Goal: Find specific page/section: Find specific page/section

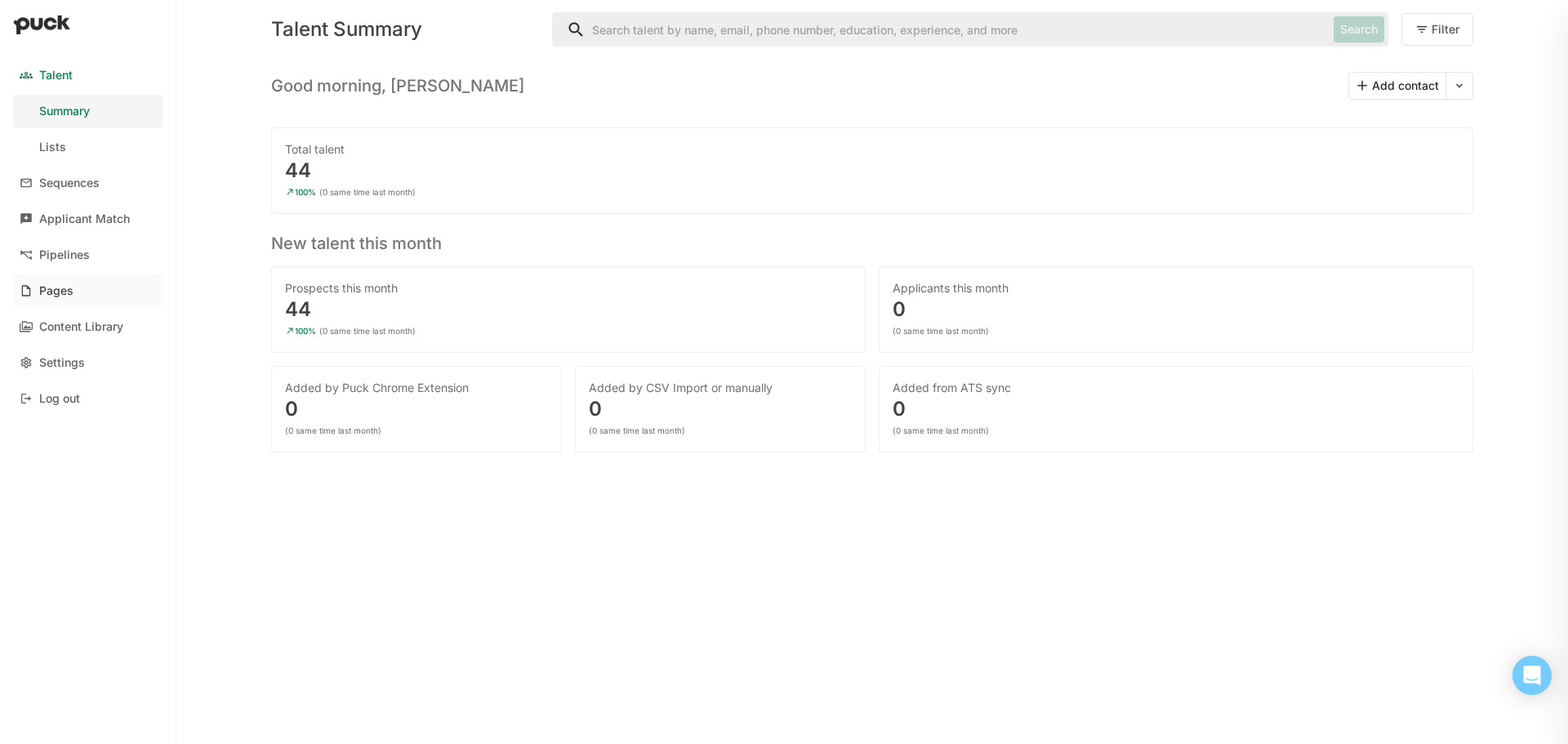
click at [55, 292] on div "Pages" at bounding box center [56, 291] width 34 height 14
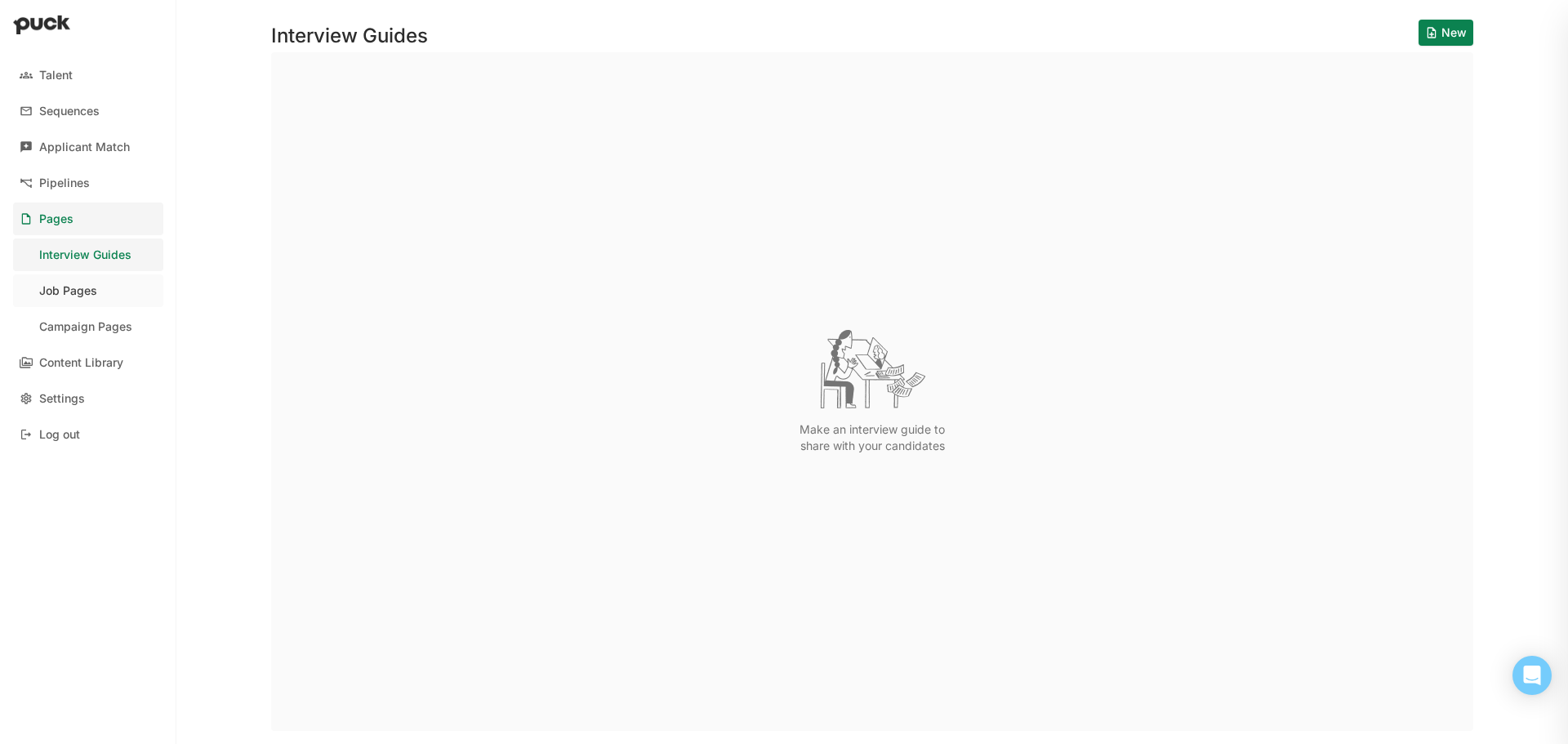
click at [98, 291] on link "Job Pages" at bounding box center [88, 290] width 150 height 33
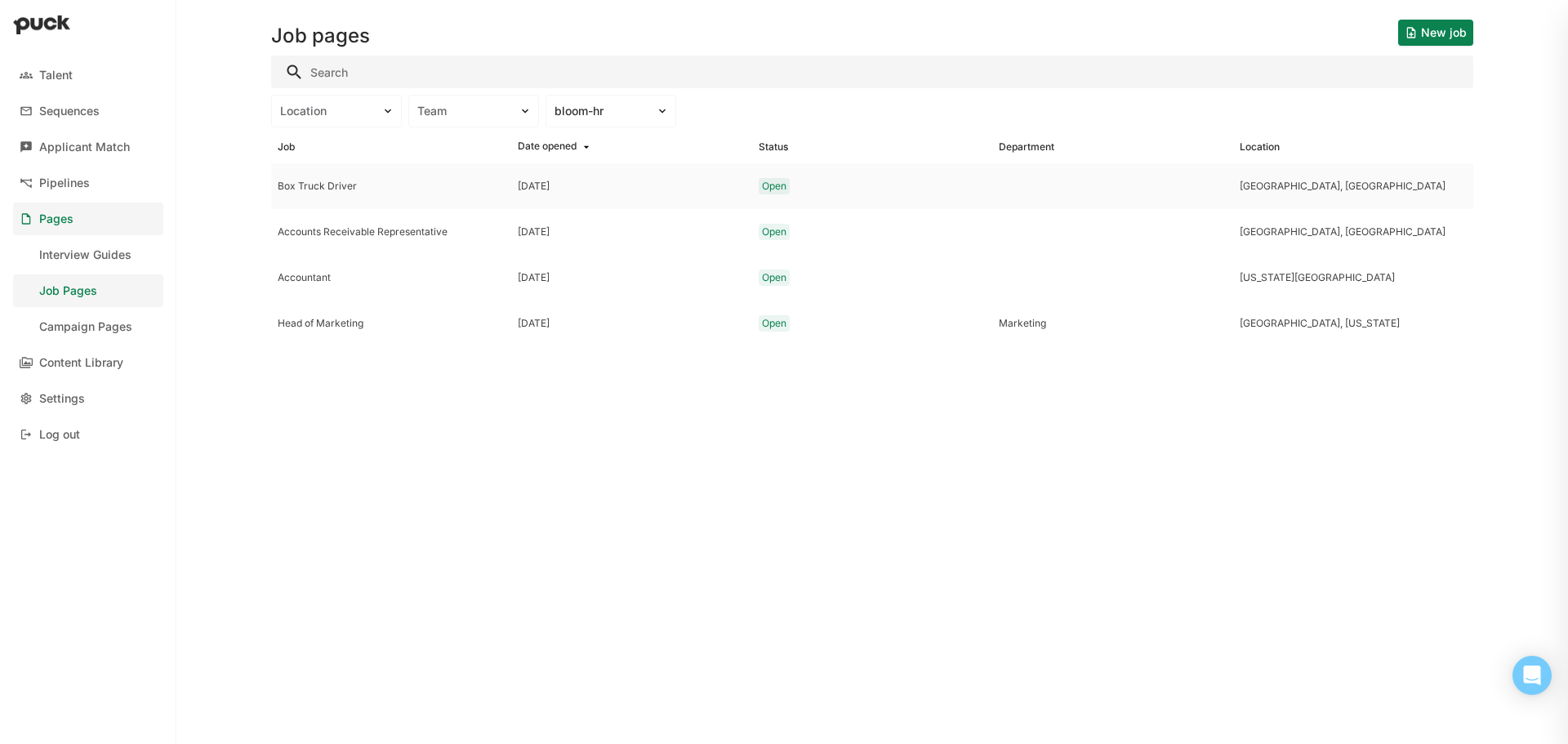
click at [484, 184] on div "Box Truck Driver" at bounding box center [391, 186] width 227 height 12
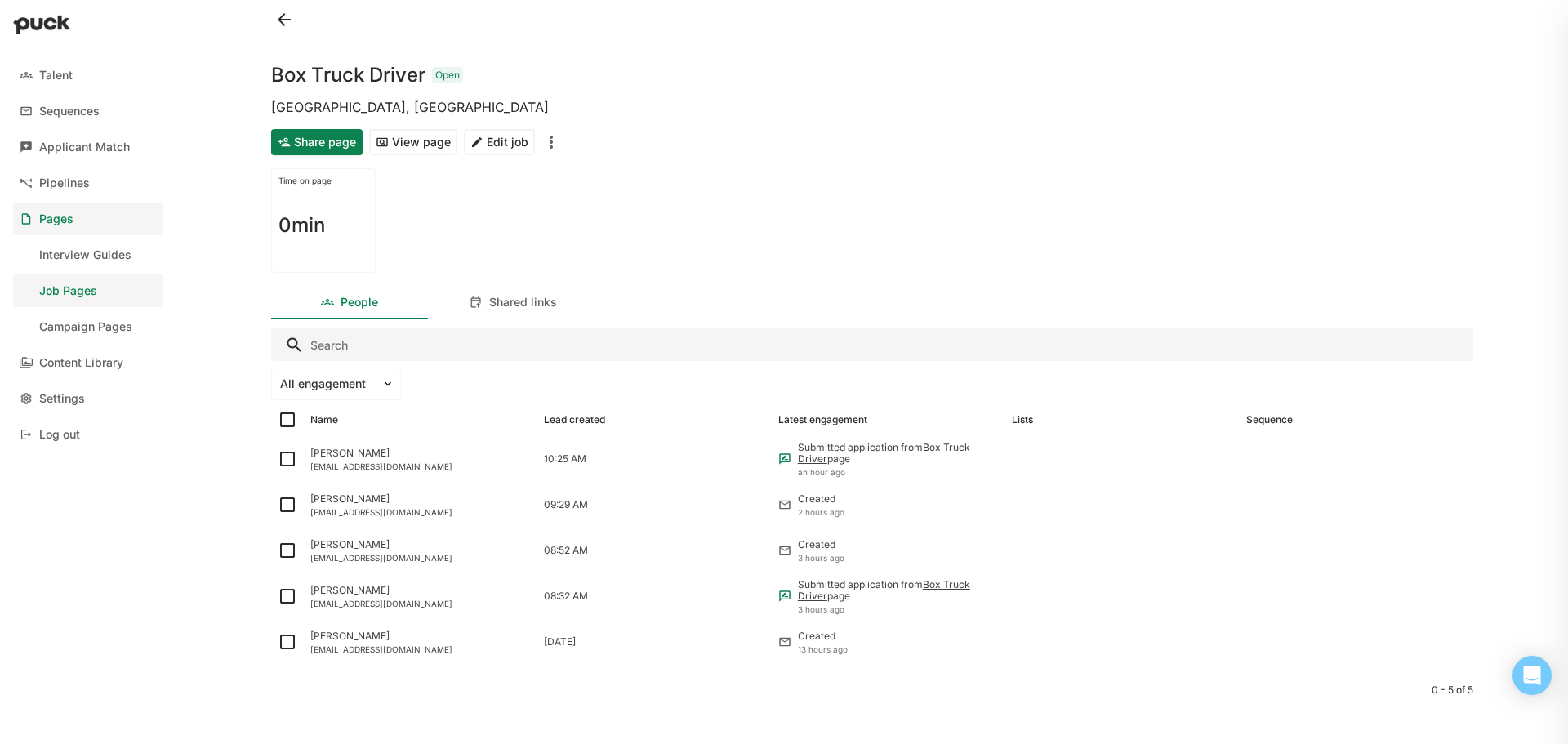
click at [554, 143] on img "More options" at bounding box center [550, 142] width 19 height 19
click at [770, 107] on div "[GEOGRAPHIC_DATA], [GEOGRAPHIC_DATA]" at bounding box center [872, 107] width 1202 height 18
click at [420, 142] on button "View page" at bounding box center [413, 142] width 88 height 26
